Goal: Transaction & Acquisition: Purchase product/service

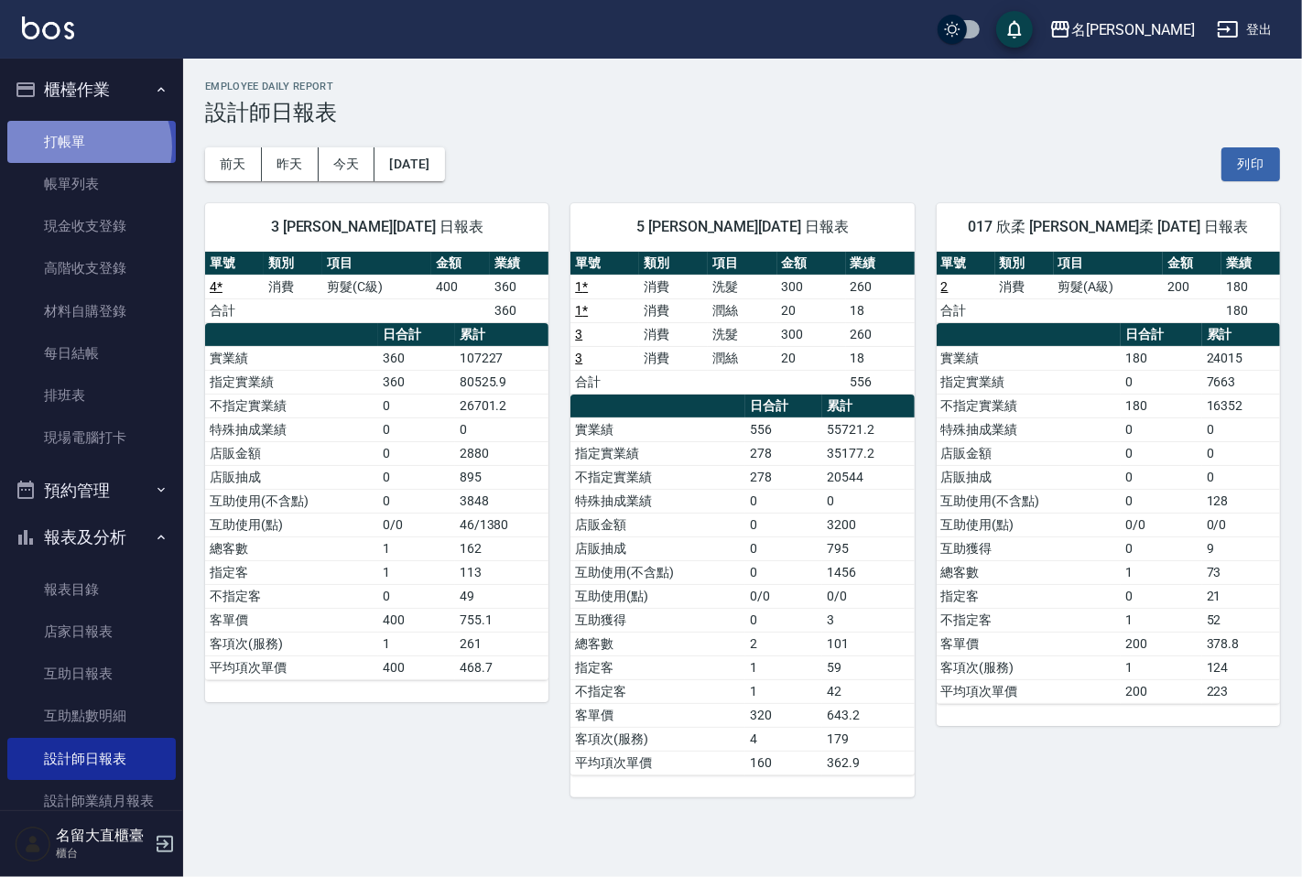
click at [86, 146] on link "打帳單" at bounding box center [91, 142] width 168 height 42
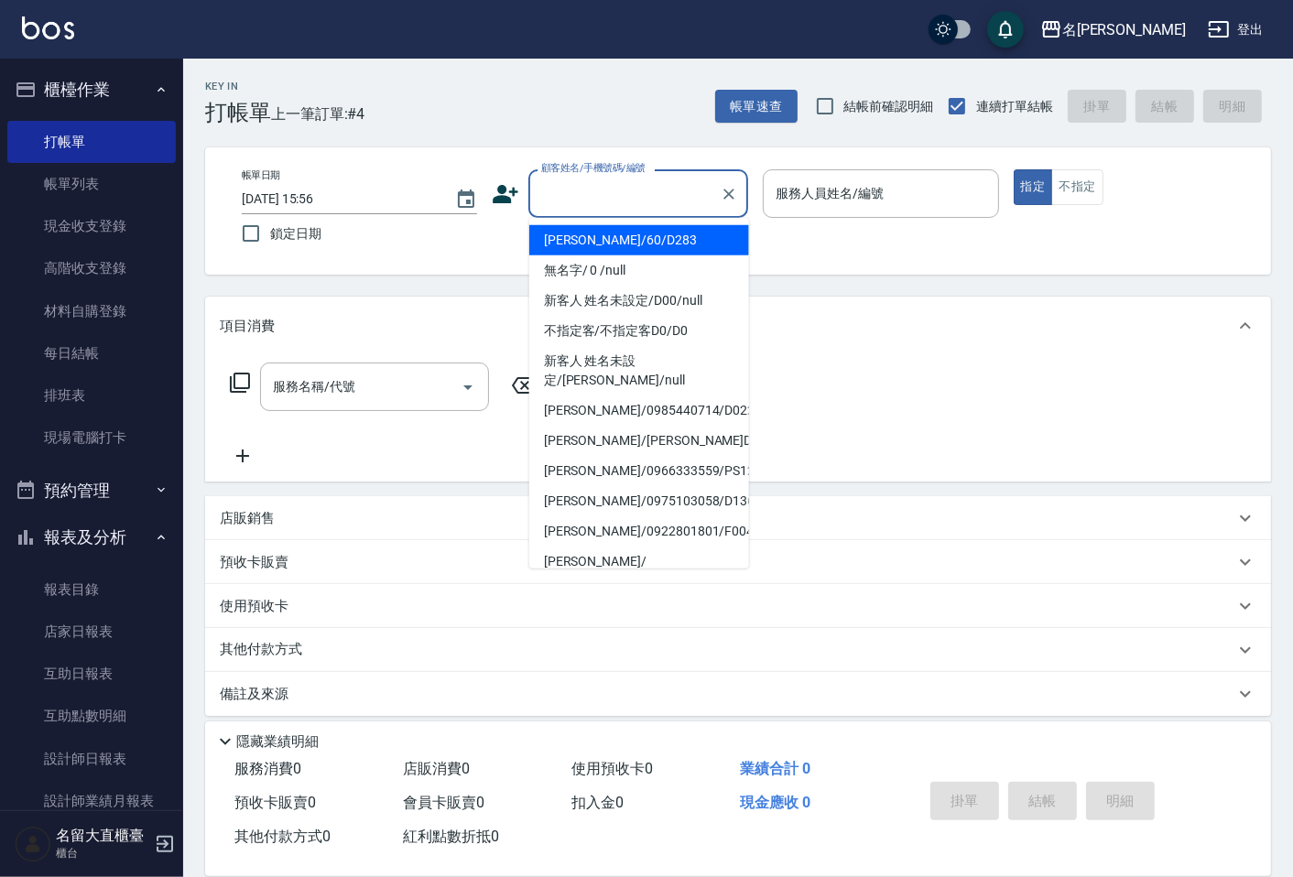
click at [630, 208] on input "顧客姓名/手機號碼/編號" at bounding box center [624, 194] width 176 height 32
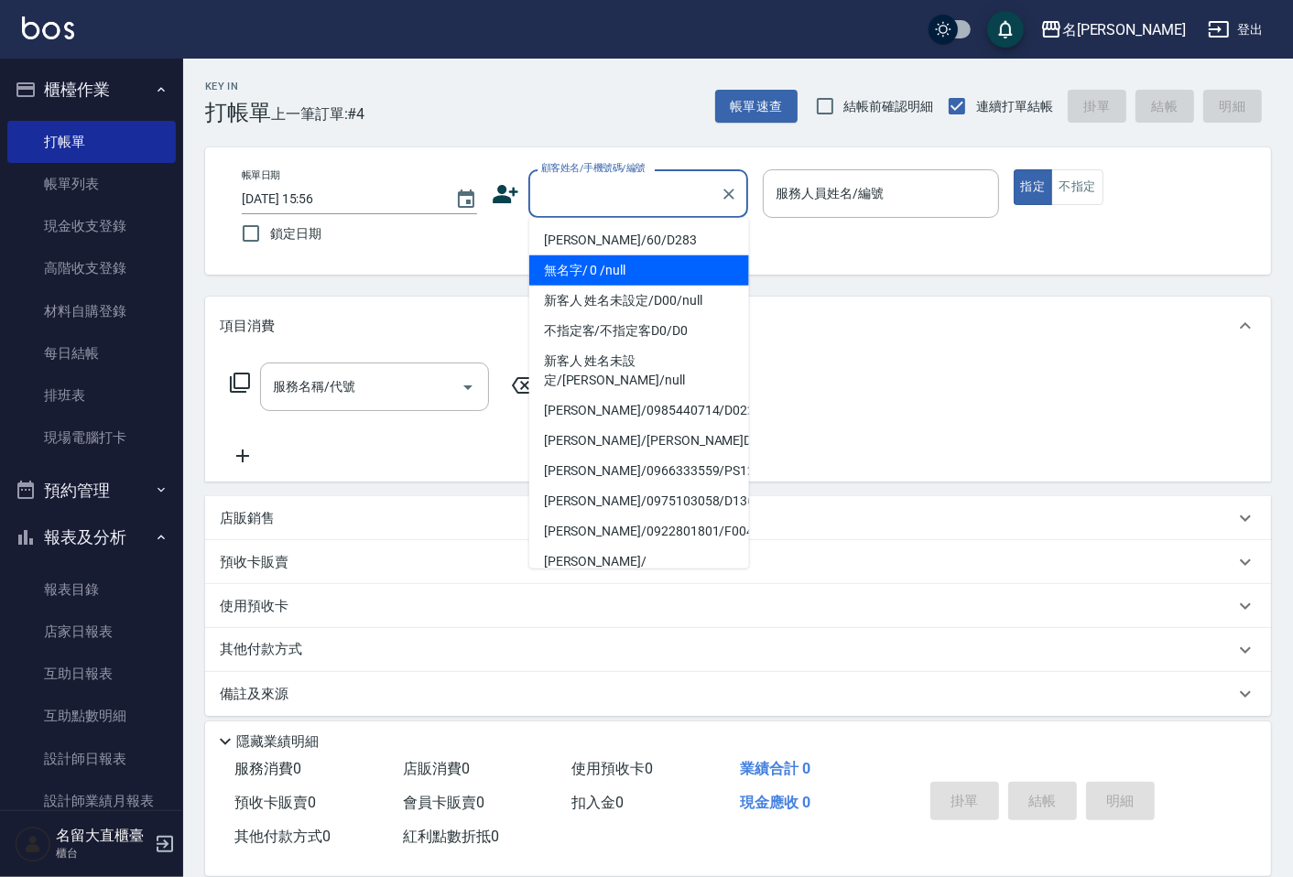
click at [498, 184] on icon at bounding box center [505, 193] width 27 height 27
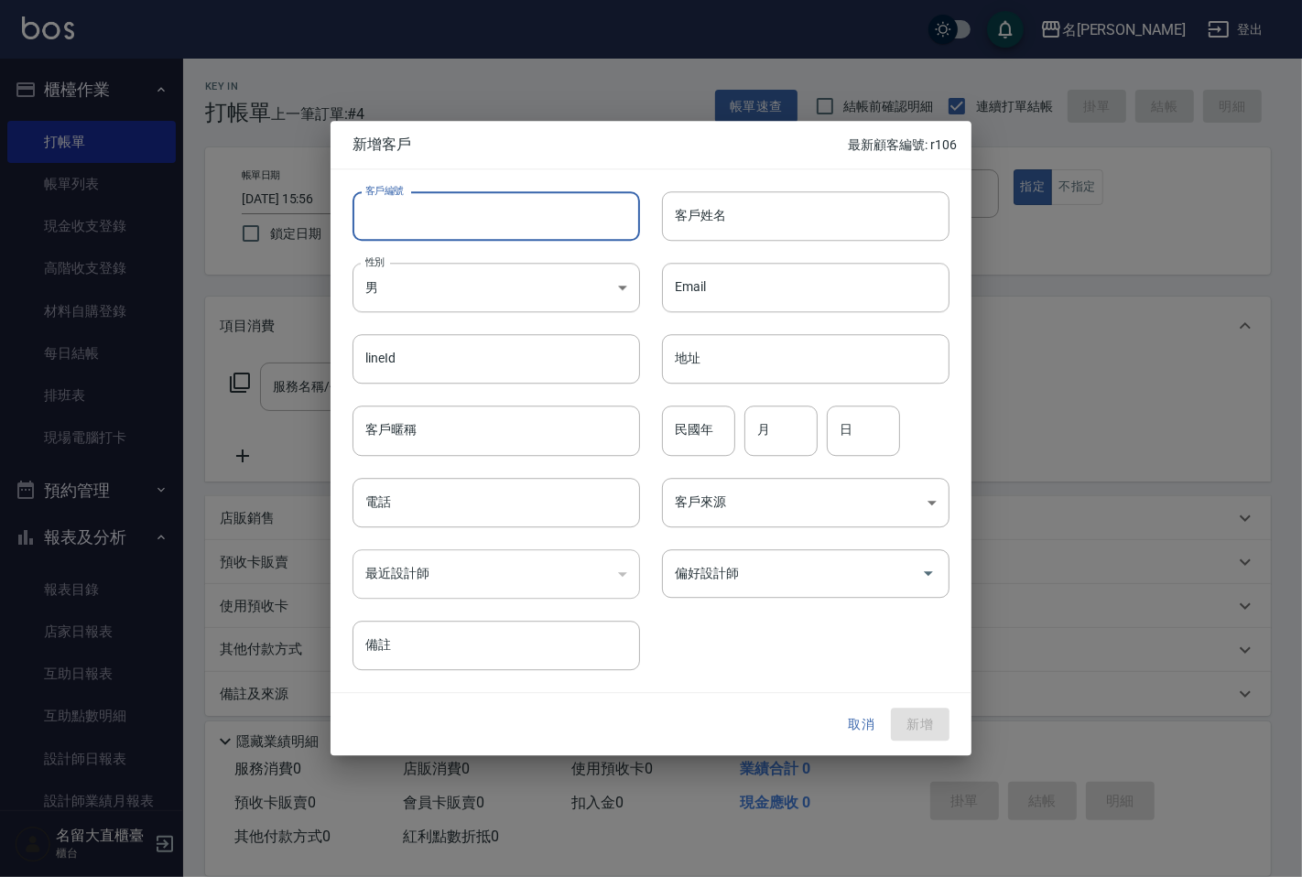
click at [514, 221] on input "客戶編號" at bounding box center [495, 215] width 287 height 49
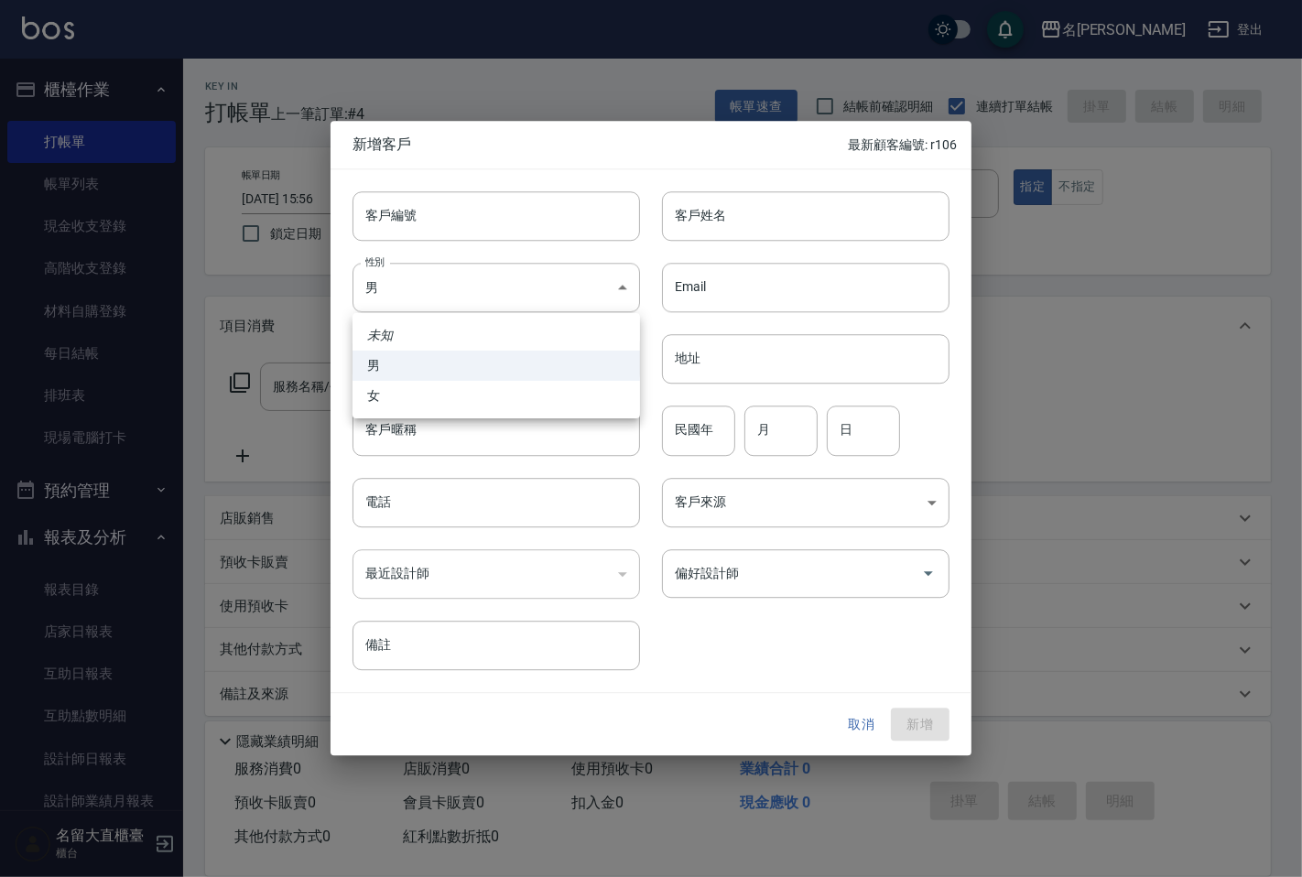
click at [410, 291] on body "名留大直 登出 櫃檯作業 打帳單 帳單列表 現金收支登錄 高階收支登錄 材料自購登錄 每日結帳 排班表 現場電腦打卡 預約管理 預約管理 單日預約紀錄 單週預…" at bounding box center [651, 445] width 1302 height 890
click at [388, 394] on li "女" at bounding box center [495, 396] width 287 height 30
type input "[DEMOGRAPHIC_DATA]"
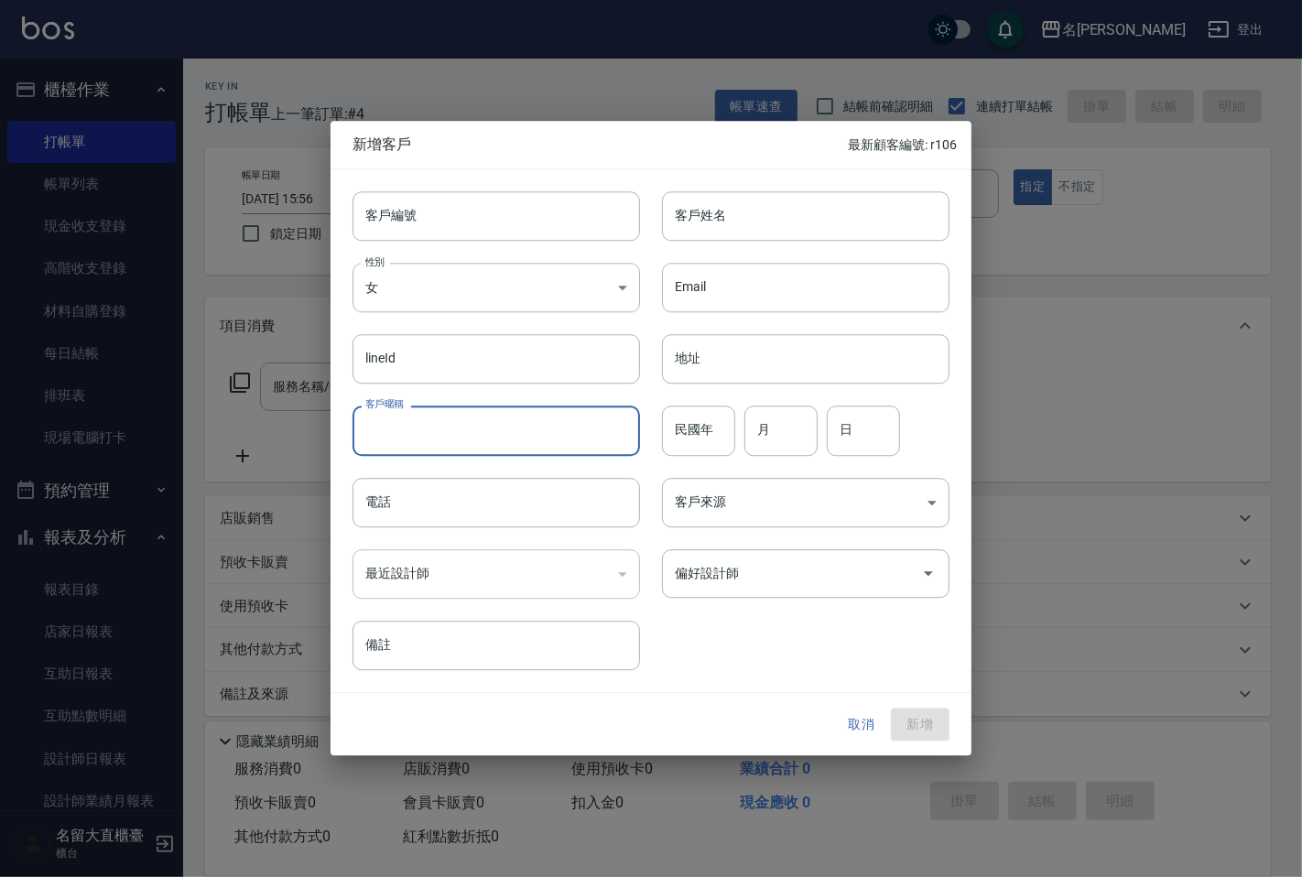
click at [413, 423] on input "客戶暱稱" at bounding box center [495, 430] width 287 height 49
click at [423, 434] on input "[PERSON_NAME]" at bounding box center [495, 430] width 287 height 49
type input "[PERSON_NAME]"
click at [683, 478] on body "名留大直 登出 櫃檯作業 打帳單 帳單列表 現金收支登錄 高階收支登錄 材料自購登錄 每日結帳 排班表 現場電腦打卡 預約管理 預約管理 單日預約紀錄 單週預…" at bounding box center [651, 445] width 1302 height 890
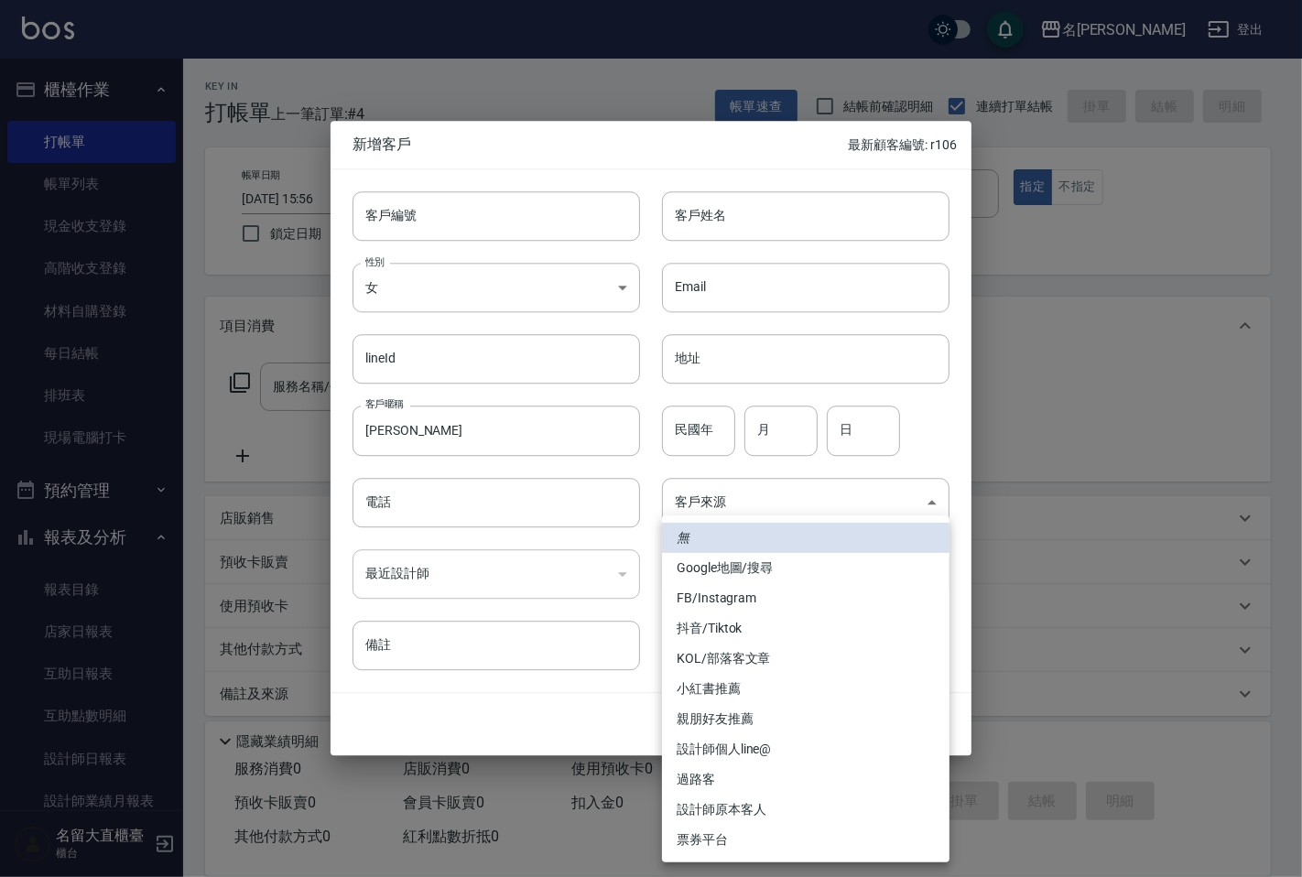
click at [404, 565] on div at bounding box center [651, 438] width 1302 height 877
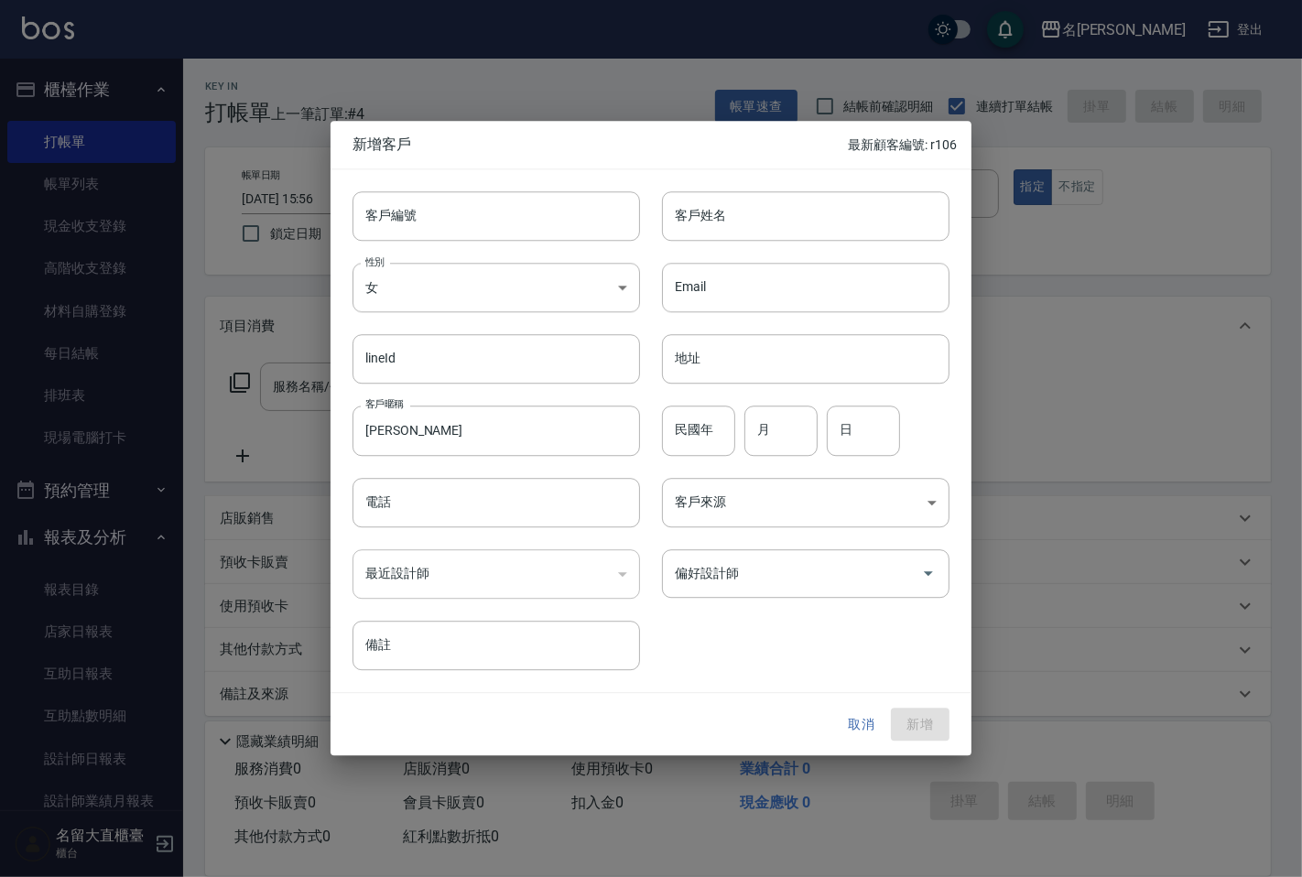
click at [454, 597] on div "​" at bounding box center [495, 573] width 287 height 49
click at [459, 578] on div "​" at bounding box center [495, 573] width 287 height 49
click at [586, 563] on div "​" at bounding box center [495, 573] width 287 height 49
click at [709, 591] on div "偏好設計師" at bounding box center [805, 573] width 287 height 49
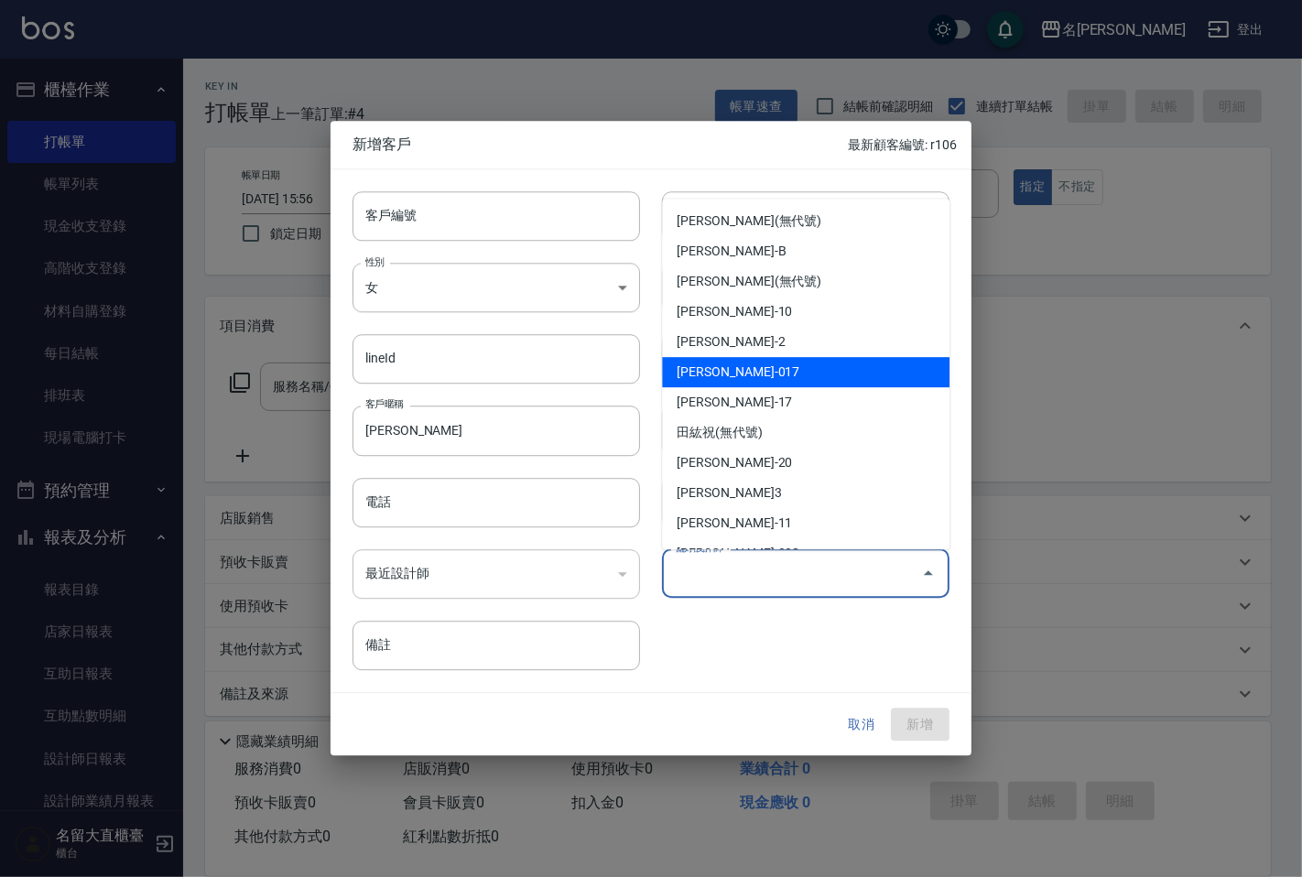
click at [772, 374] on li "[PERSON_NAME]-017" at bounding box center [805, 372] width 287 height 30
type input "[PERSON_NAME]"
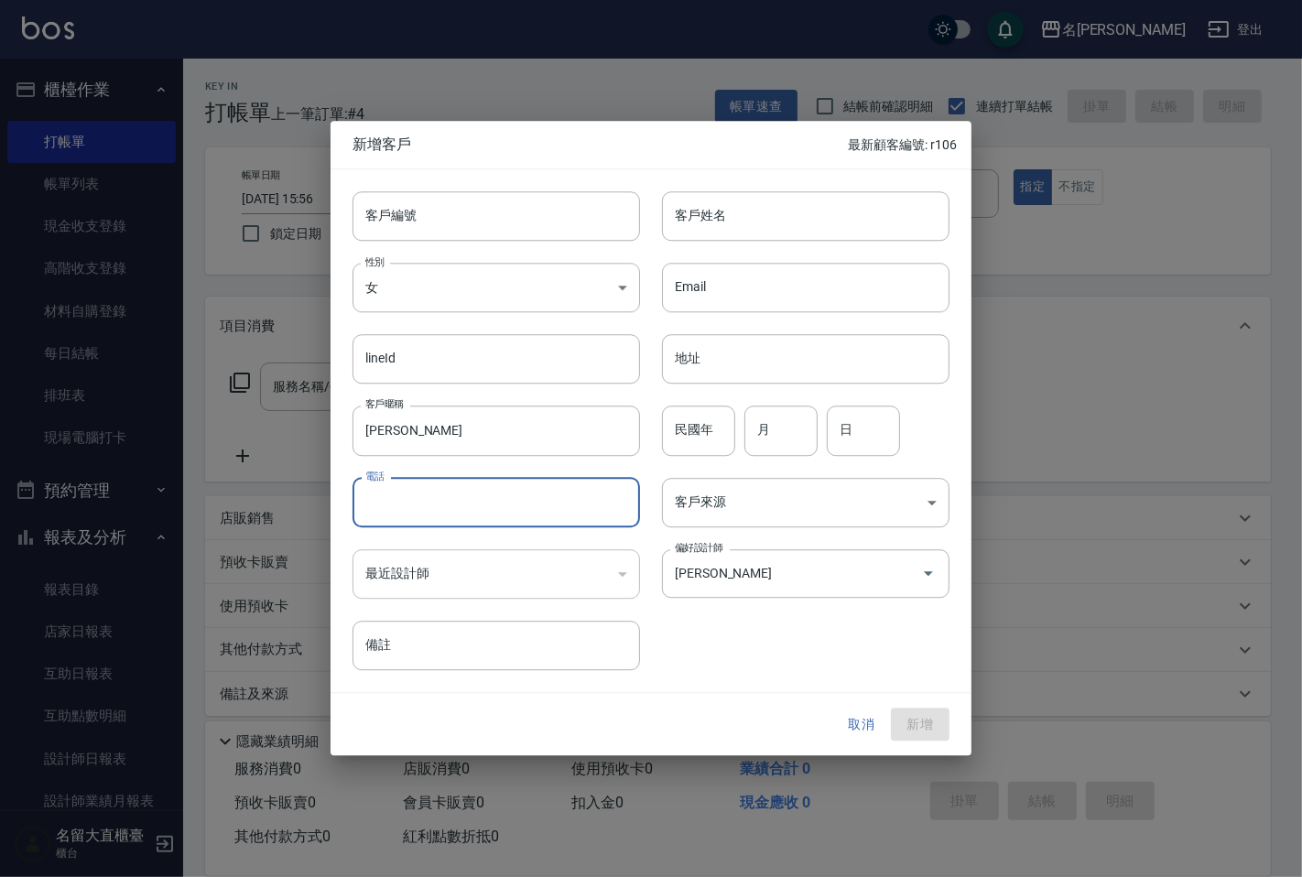
click at [454, 488] on input "電話" at bounding box center [495, 502] width 287 height 49
type input "0225339280"
click at [910, 730] on button "新增" at bounding box center [920, 725] width 59 height 34
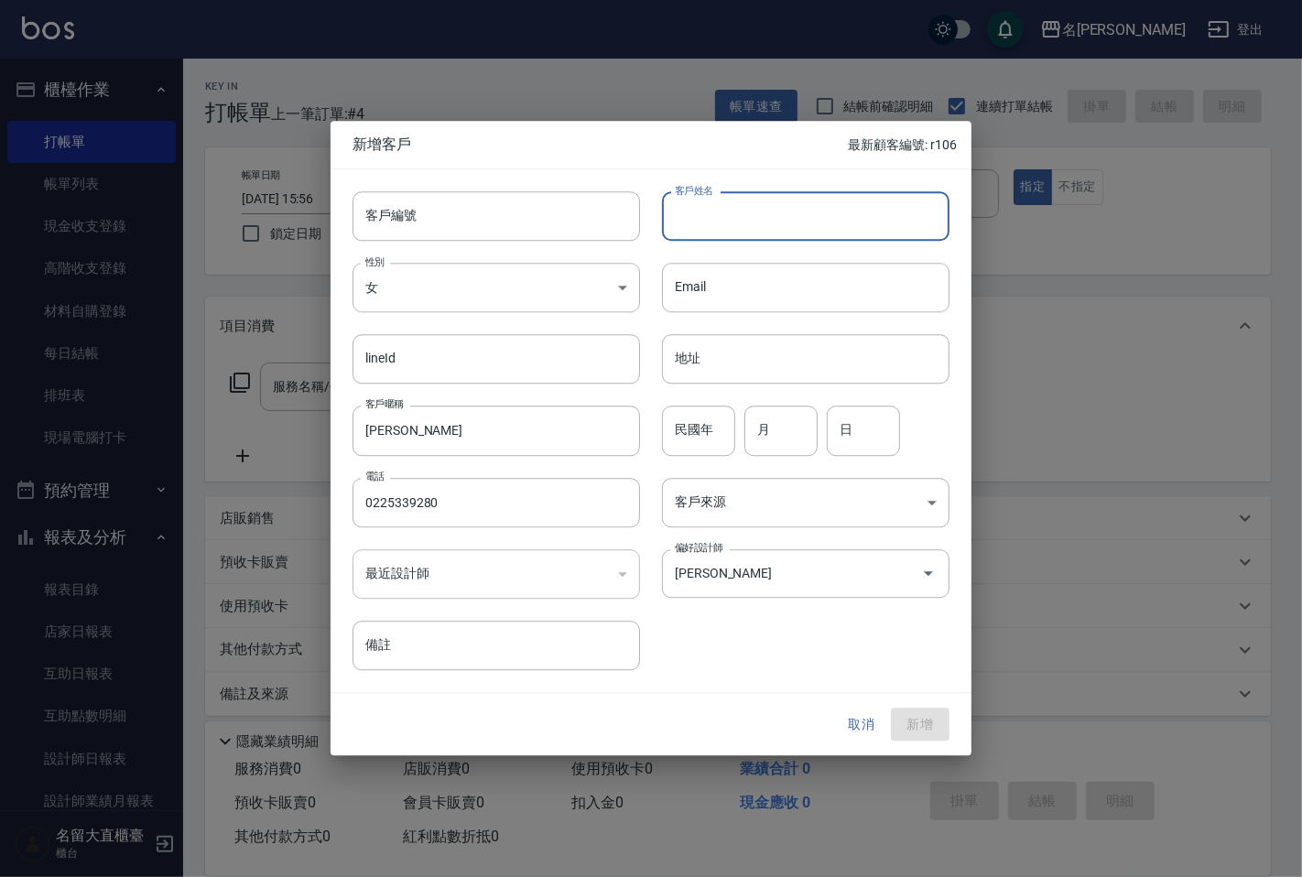
click at [730, 222] on input "客戶姓名" at bounding box center [805, 215] width 287 height 49
click at [678, 211] on input "窯征菊" at bounding box center [805, 215] width 287 height 49
click at [687, 208] on input "窯征菊" at bounding box center [805, 215] width 287 height 49
type input "[PERSON_NAME]"
click at [926, 721] on button "新增" at bounding box center [920, 725] width 59 height 34
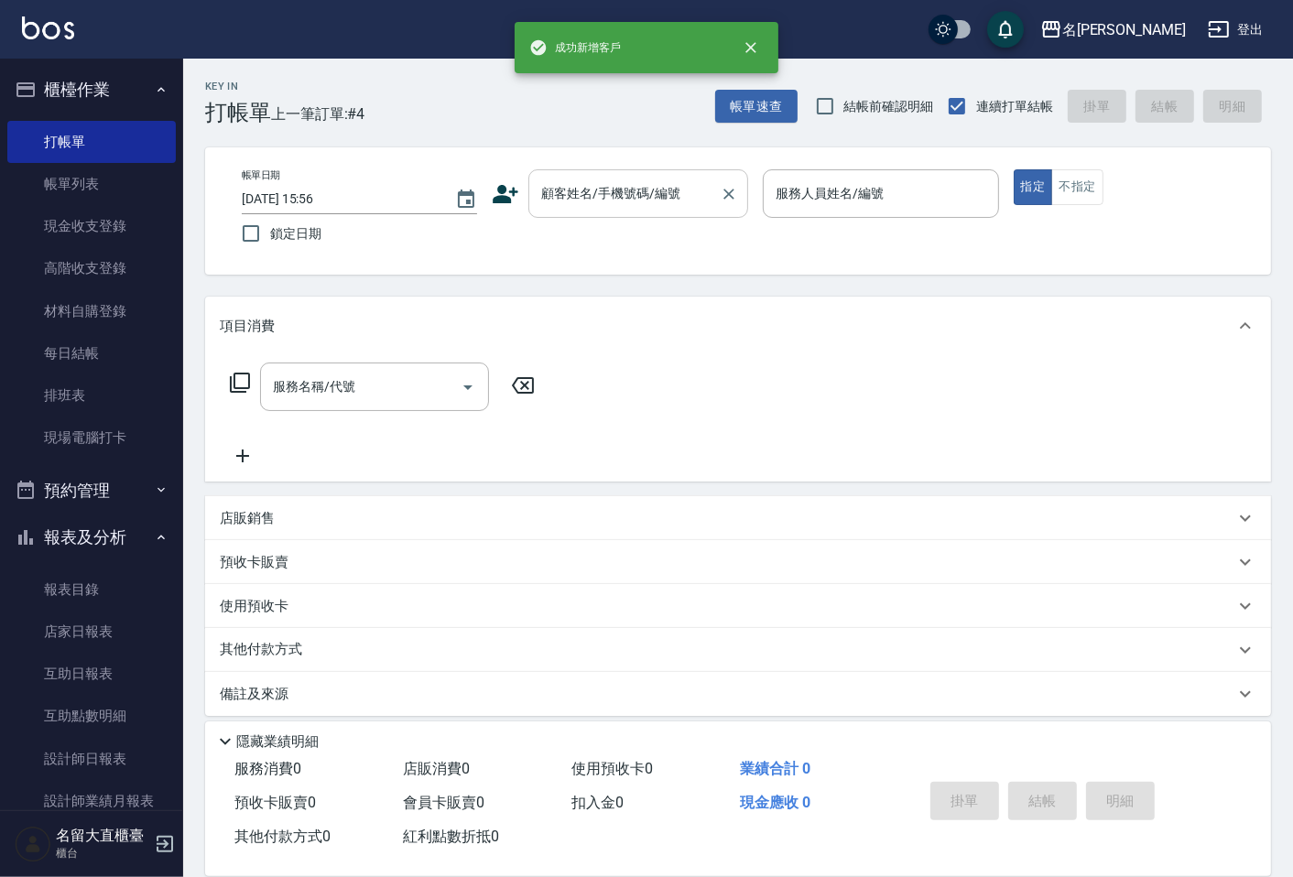
click at [676, 190] on input "顧客姓名/手機號碼/編號" at bounding box center [624, 194] width 176 height 32
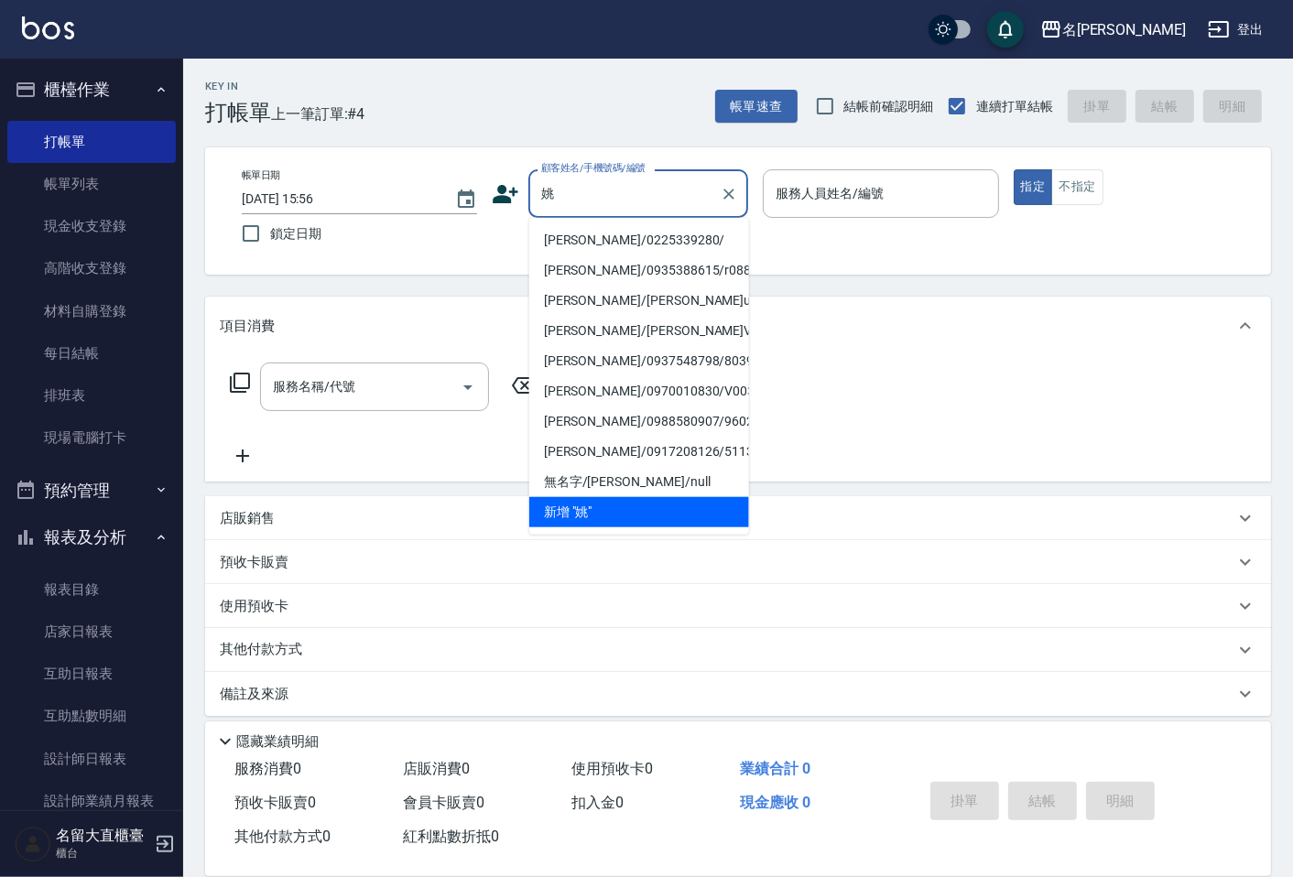
click at [682, 214] on div "[PERSON_NAME]姓名/手機號碼/編號" at bounding box center [638, 193] width 220 height 49
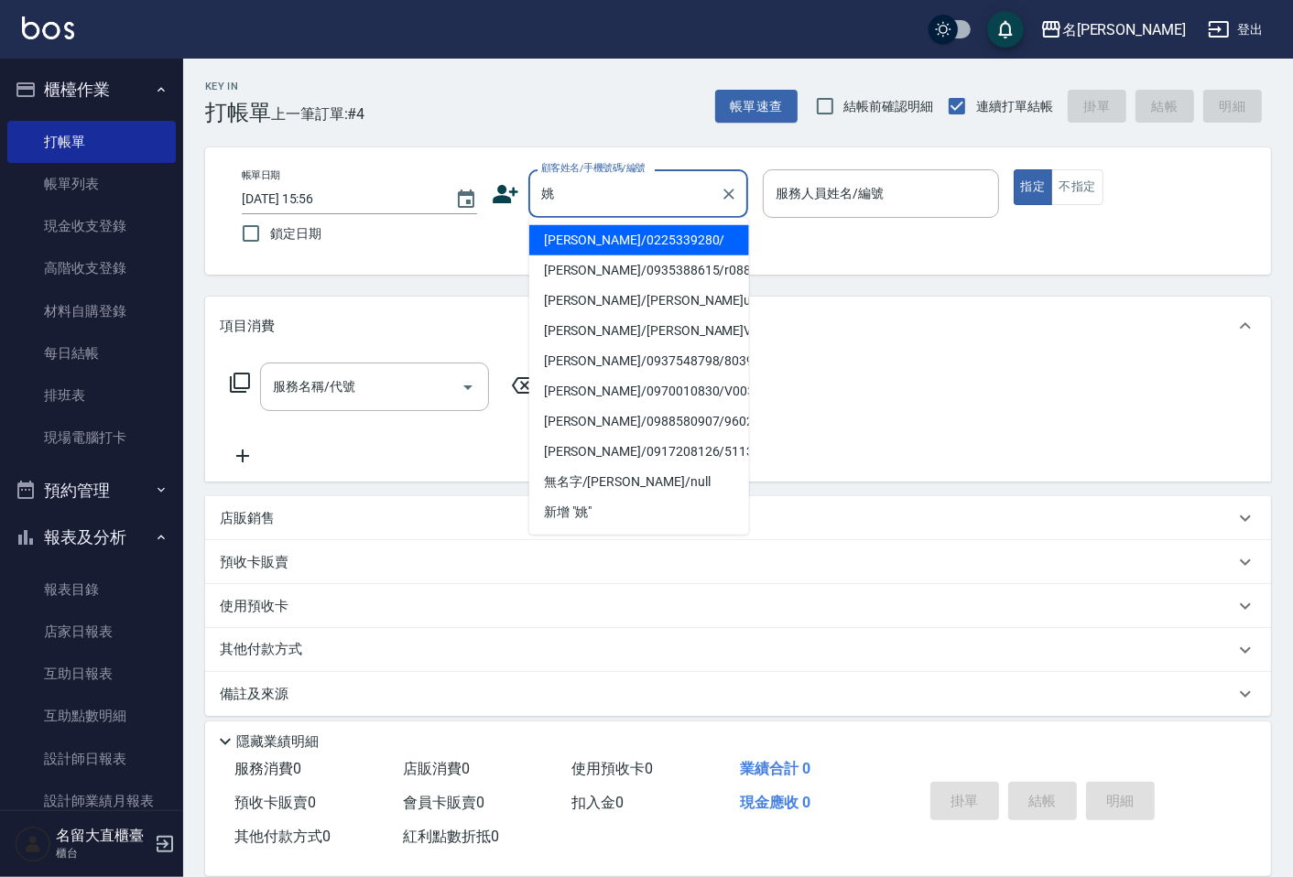
click at [679, 232] on li "[PERSON_NAME]/0225339280/" at bounding box center [639, 240] width 220 height 30
type input "[PERSON_NAME]/0225339280/"
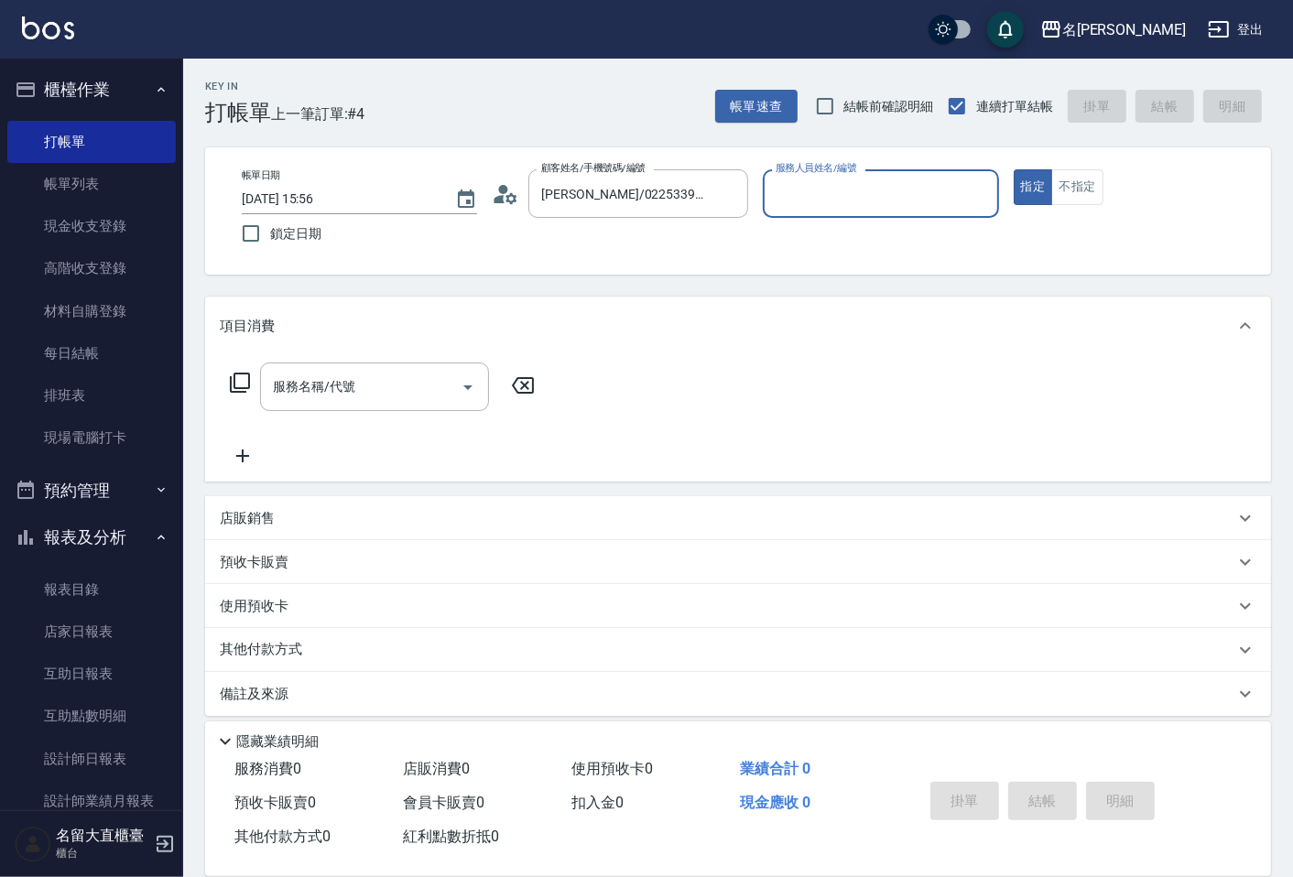
type input "欣柔-017"
click at [346, 400] on input "服務名稱/代號" at bounding box center [360, 387] width 185 height 32
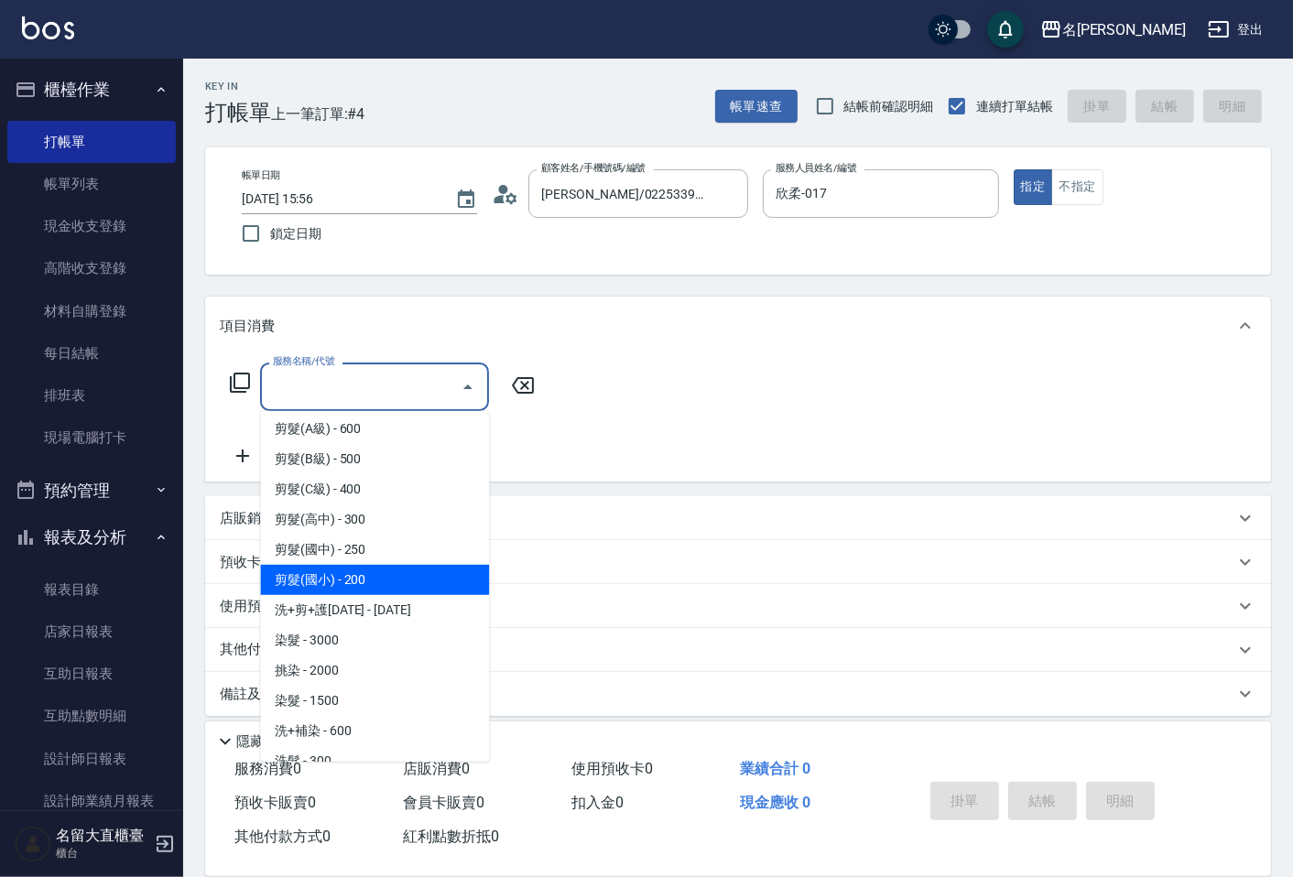
scroll to position [203, 0]
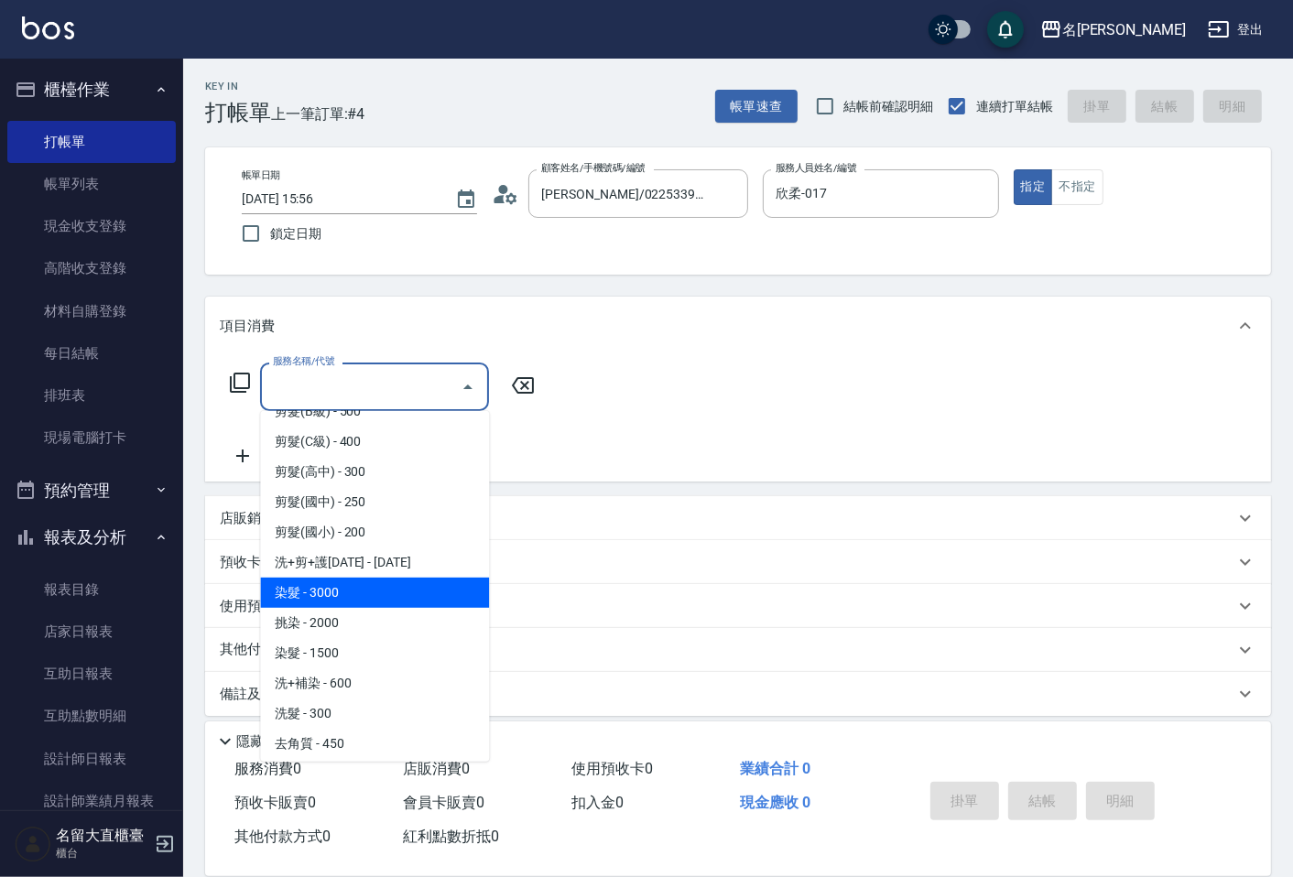
click at [344, 590] on span "染髮 - 3000" at bounding box center [374, 593] width 229 height 30
type input "染髮(400)"
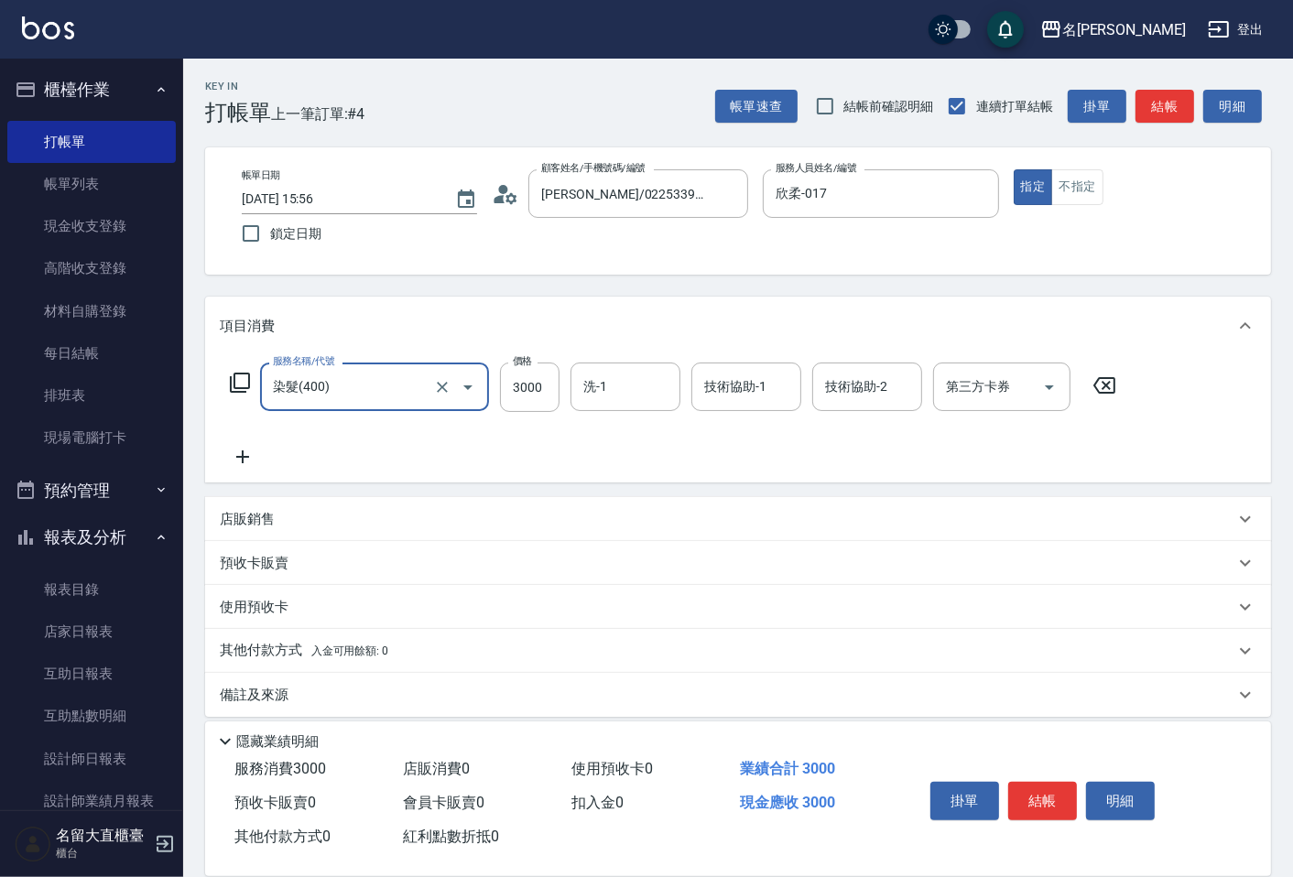
click at [551, 409] on input "3000" at bounding box center [530, 387] width 60 height 49
type input "1680"
click at [1019, 797] on button "結帳" at bounding box center [1042, 801] width 69 height 38
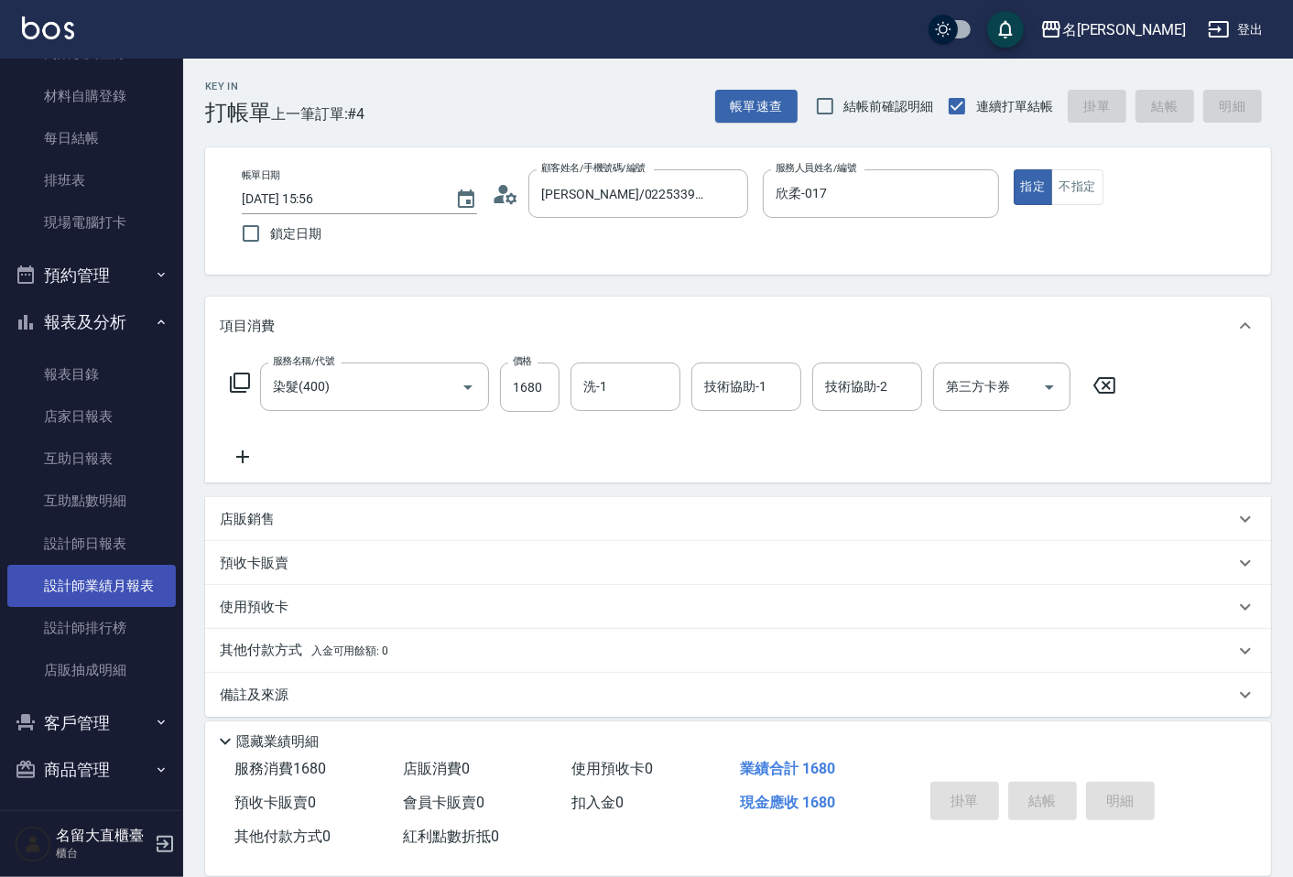
type input "[DATE] 15:59"
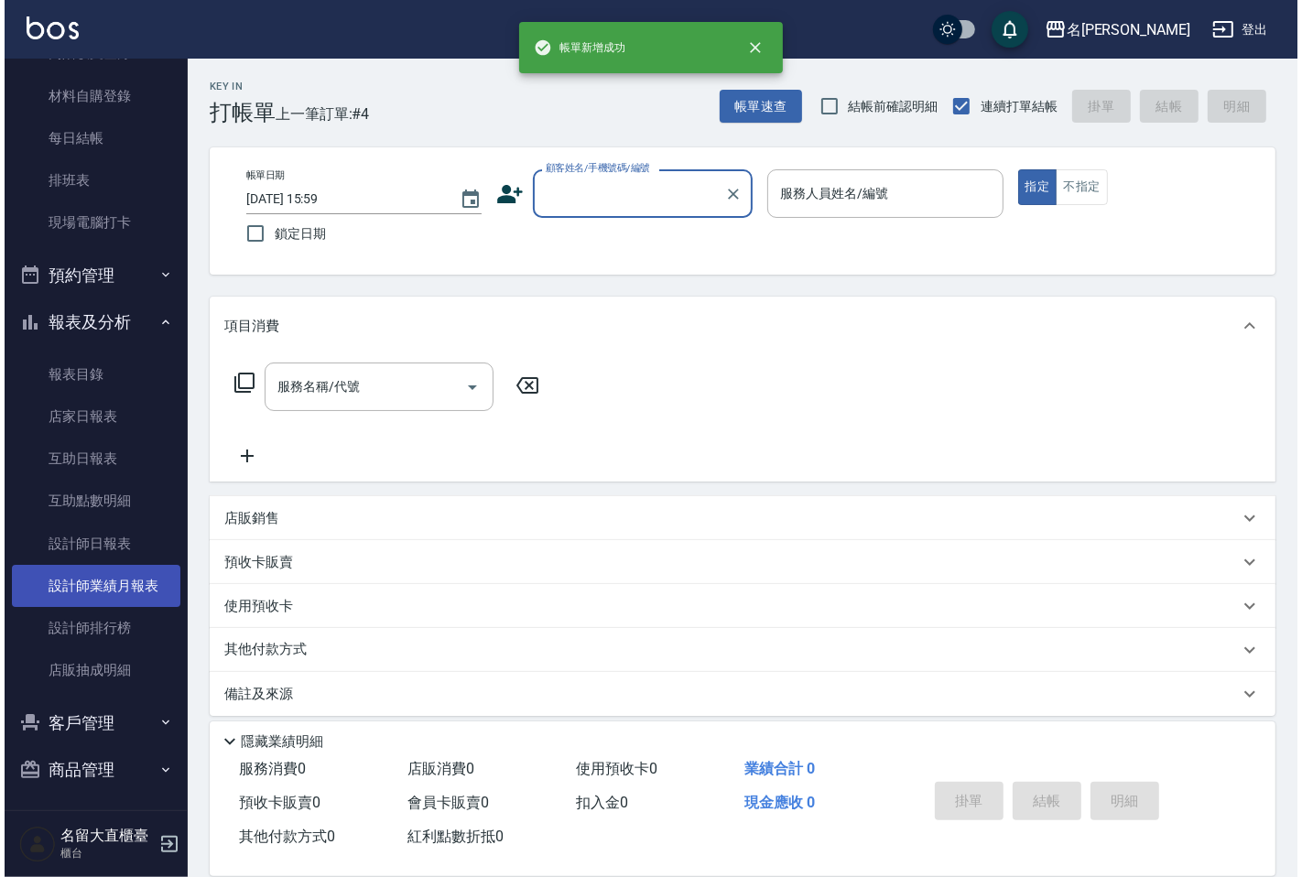
scroll to position [218, 0]
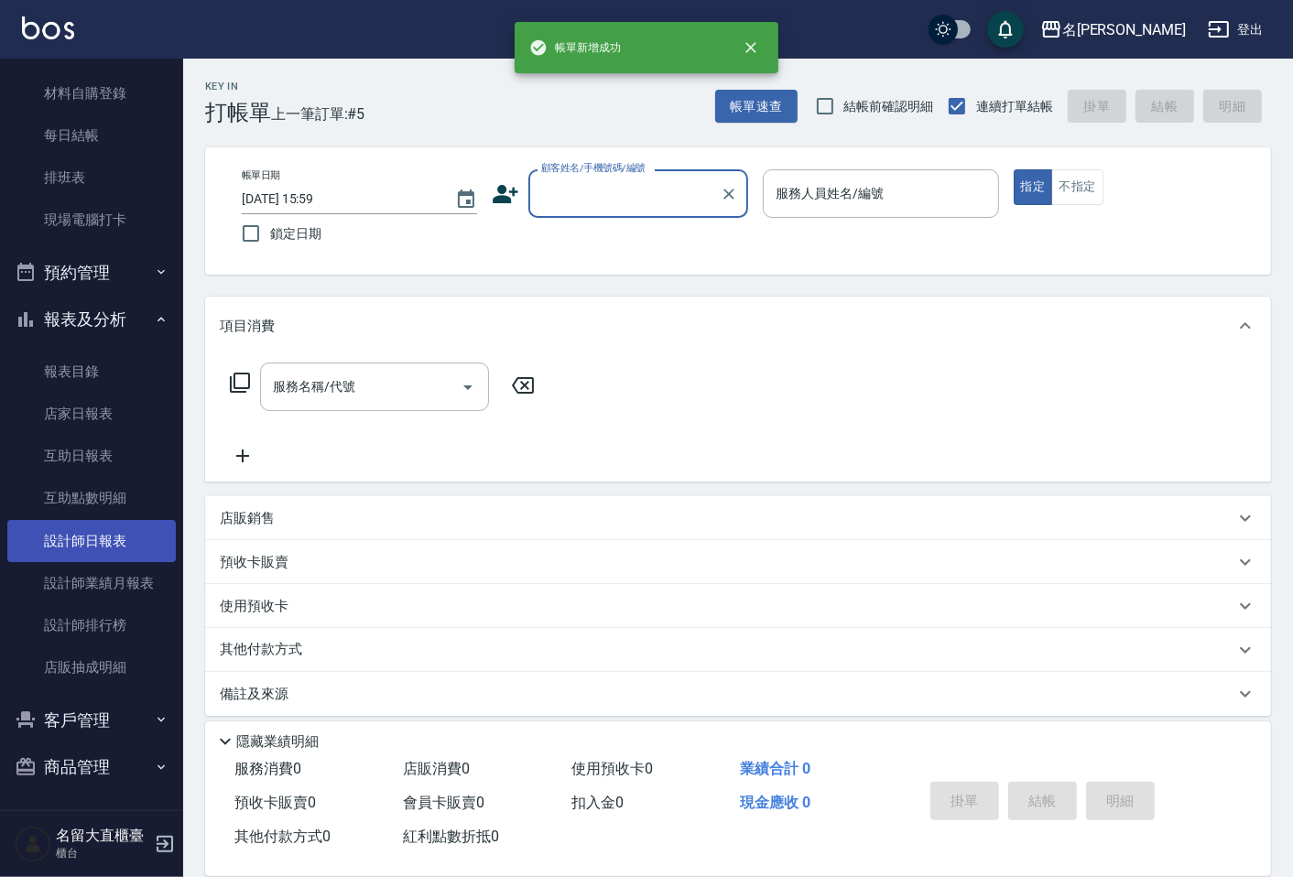
click at [88, 537] on link "設計師日報表" at bounding box center [91, 541] width 168 height 42
